Goal: Transaction & Acquisition: Subscribe to service/newsletter

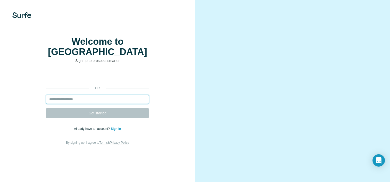
click at [91, 104] on input "email" at bounding box center [97, 99] width 103 height 9
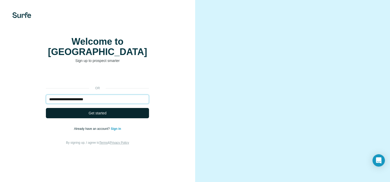
type input "**********"
click at [102, 116] on span "Get started" at bounding box center [98, 113] width 18 height 5
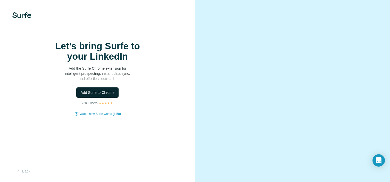
click at [98, 95] on span "Add Surfe to Chrome" at bounding box center [97, 92] width 34 height 5
click at [104, 112] on span "Watch how Surfe works (1:58)" at bounding box center [100, 114] width 41 height 5
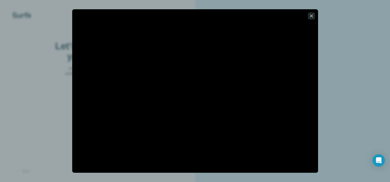
click at [310, 15] on icon "button" at bounding box center [311, 15] width 3 height 3
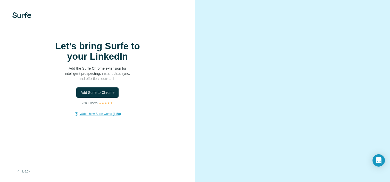
click at [25, 171] on button "Back" at bounding box center [22, 171] width 21 height 9
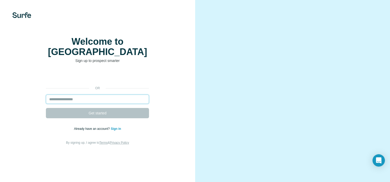
click at [88, 104] on input "email" at bounding box center [97, 99] width 103 height 9
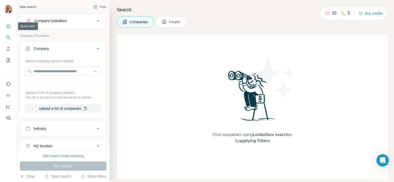
click at [8, 26] on icon "Quick start" at bounding box center [8, 26] width 5 height 5
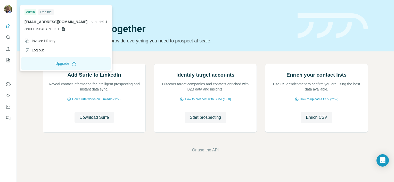
click at [6, 7] on img at bounding box center [8, 9] width 8 height 8
click at [37, 49] on div "Log out" at bounding box center [33, 50] width 19 height 5
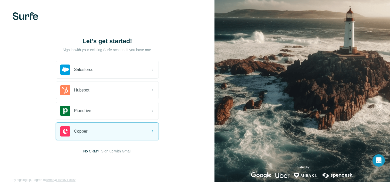
click at [144, 158] on div "Let’s get started! Sign in with your existing Surfe account if you have one. Sa…" at bounding box center [107, 95] width 214 height 191
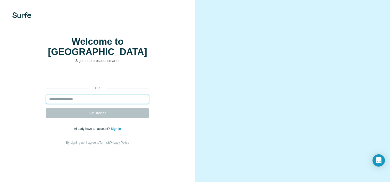
click at [70, 104] on input "email" at bounding box center [97, 99] width 103 height 9
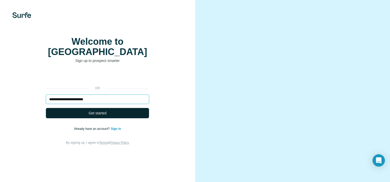
type input "**********"
click at [96, 116] on span "Get started" at bounding box center [98, 113] width 18 height 5
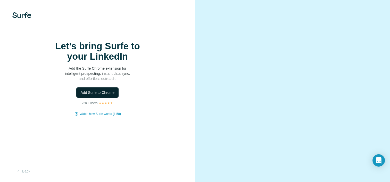
click at [101, 95] on span "Add Surfe to Chrome" at bounding box center [97, 92] width 34 height 5
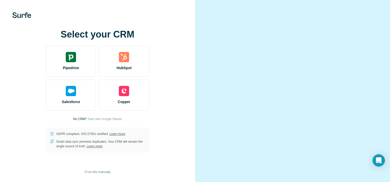
scroll to position [28, 0]
click at [99, 172] on span "I’ll do this manually" at bounding box center [98, 172] width 26 height 5
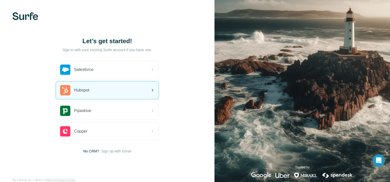
click at [153, 91] on icon at bounding box center [152, 90] width 6 height 6
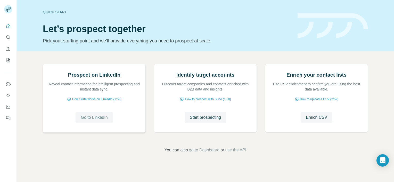
click at [92, 121] on span "Go to LinkedIn" at bounding box center [94, 118] width 27 height 6
